Goal: Communication & Community: Participate in discussion

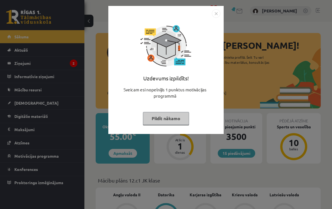
click at [217, 22] on div "Uzdevums izpildīts! Sveicam esi nopelnījis 1 punktus motivācijas programmā Pild…" at bounding box center [166, 74] width 109 height 113
click at [217, 16] on img "Close" at bounding box center [216, 13] width 8 height 8
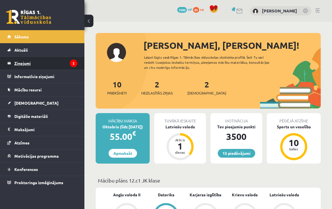
click at [22, 63] on legend "Ziņojumi 2" at bounding box center [45, 63] width 63 height 13
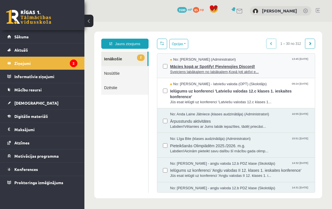
click at [293, 70] on span "Sveiciens labākajiem no labākajiem,Kopā ļoti aktīvi e..." at bounding box center [239, 71] width 139 height 5
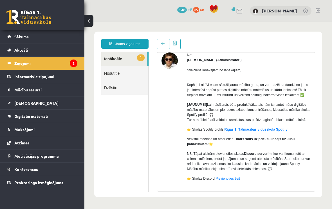
scroll to position [24, 0]
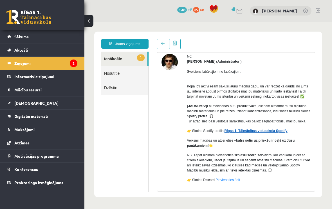
click at [286, 133] on link "Rīgas 1. Tālmācības vidusskola Spotify" at bounding box center [256, 131] width 63 height 4
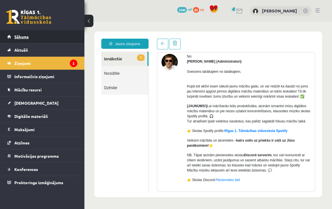
click at [11, 36] on link "Sākums" at bounding box center [42, 36] width 70 height 13
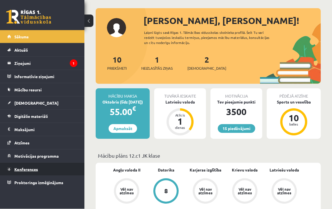
scroll to position [25, 0]
click at [17, 169] on span "Konferences" at bounding box center [26, 168] width 24 height 5
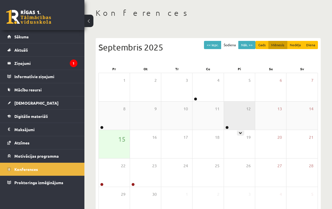
click at [240, 131] on icon at bounding box center [240, 132] width 3 height 3
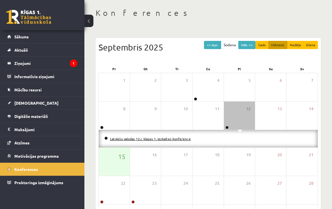
click at [123, 139] on link "Latviešu valodas 12.c klases 1. ieskaites konference" at bounding box center [150, 138] width 81 height 5
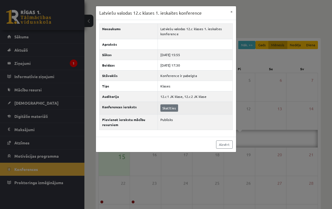
click at [168, 108] on link "Skatīties" at bounding box center [169, 107] width 18 height 7
